Goal: Information Seeking & Learning: Learn about a topic

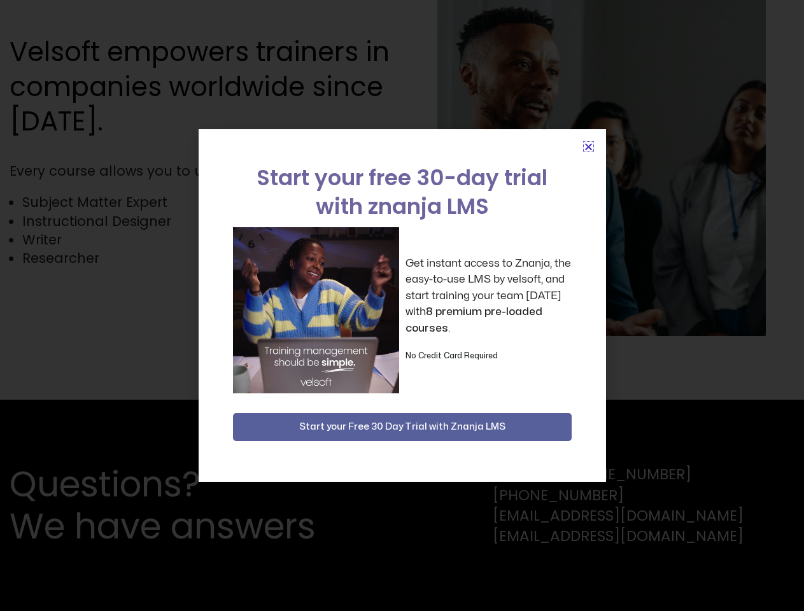
scroll to position [2784, 0]
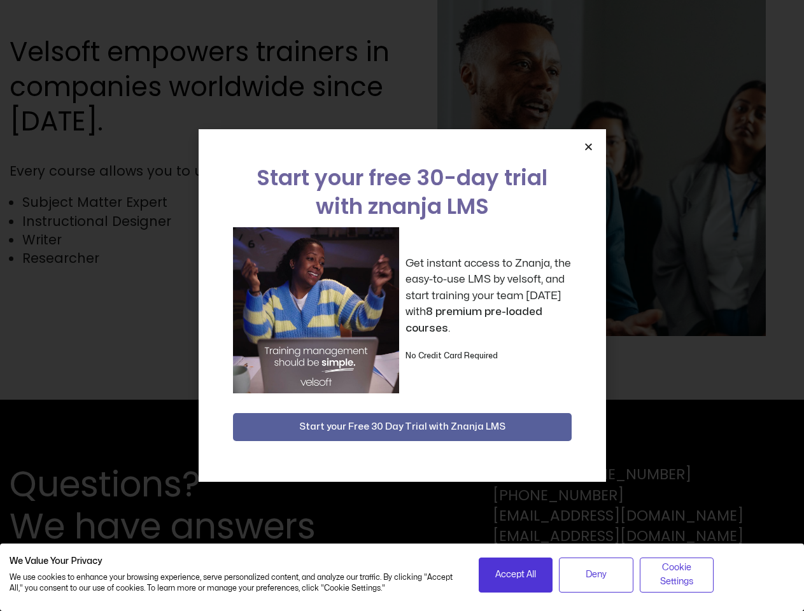
click at [401, 305] on div "Get instant access to Znanja, the easy-to-use LMS by velsoft, and start trainin…" at bounding box center [402, 310] width 338 height 166
click at [588, 146] on icon "Close" at bounding box center [588, 147] width 10 height 10
click at [515, 575] on span "Accept All" at bounding box center [515, 575] width 41 height 14
click at [596, 575] on span "Deny" at bounding box center [595, 575] width 21 height 14
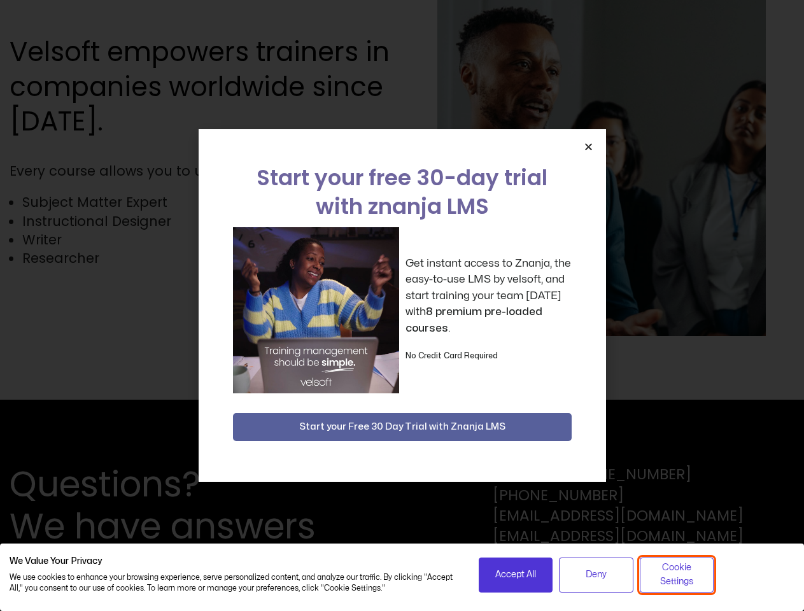
click at [676, 575] on span "Cookie Settings" at bounding box center [677, 575] width 58 height 29
